Goal: Task Accomplishment & Management: Complete application form

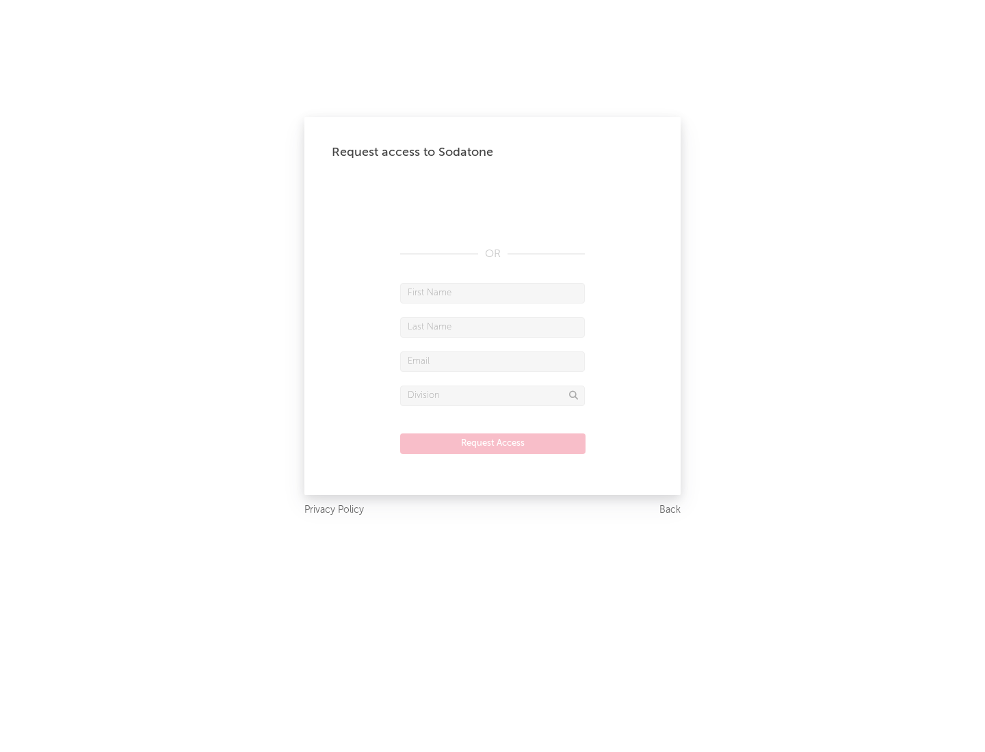
click at [492, 293] on input "text" at bounding box center [492, 293] width 185 height 21
type input "[PERSON_NAME]"
click at [492, 327] on input "text" at bounding box center [492, 327] width 185 height 21
type input "[PERSON_NAME]"
click at [492, 361] on input "text" at bounding box center [492, 361] width 185 height 21
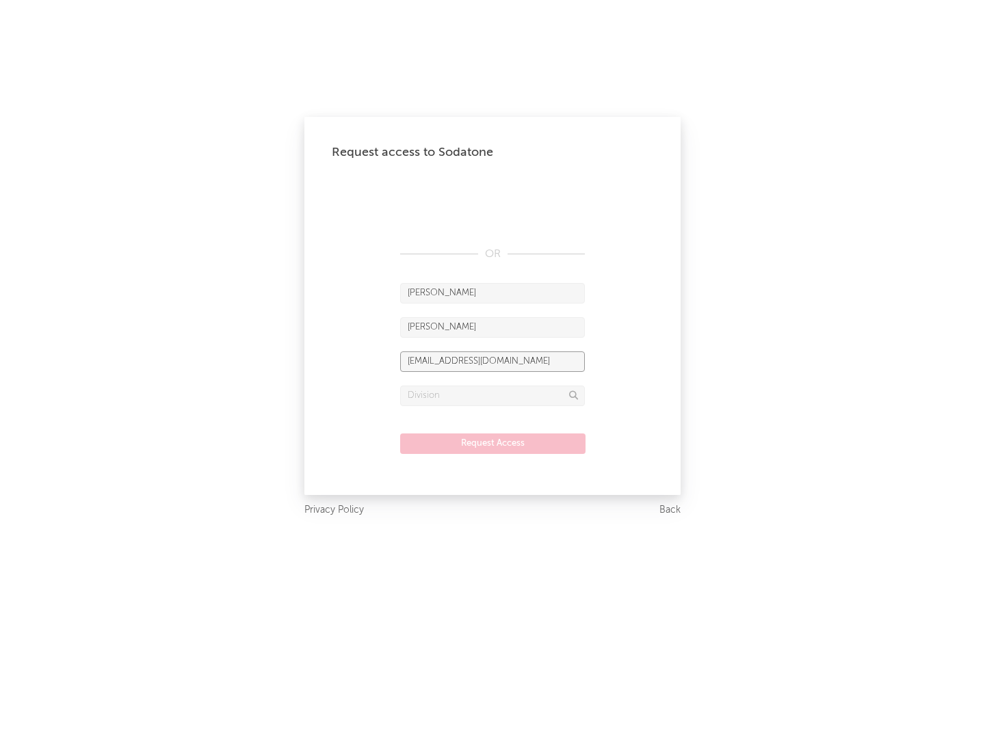
type input "[EMAIL_ADDRESS][DOMAIN_NAME]"
click at [492, 395] on input "text" at bounding box center [492, 396] width 185 height 21
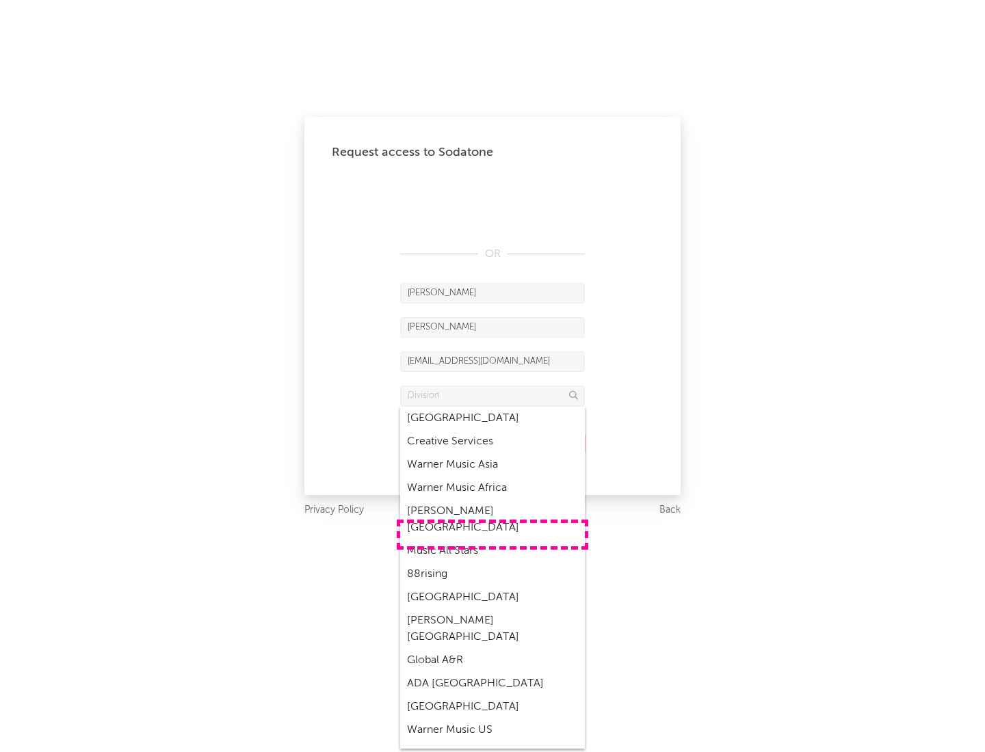
click at [492, 539] on div "Music All Stars" at bounding box center [492, 550] width 185 height 23
type input "Music All Stars"
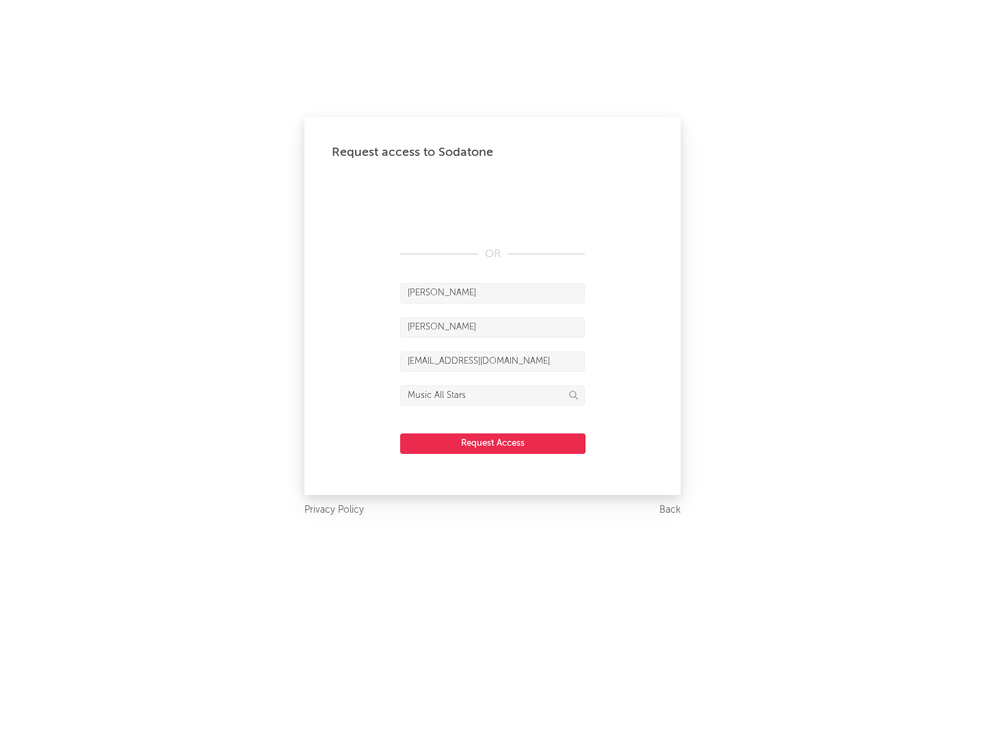
click at [492, 443] on button "Request Access" at bounding box center [492, 443] width 185 height 21
